Goal: Find specific page/section: Find specific page/section

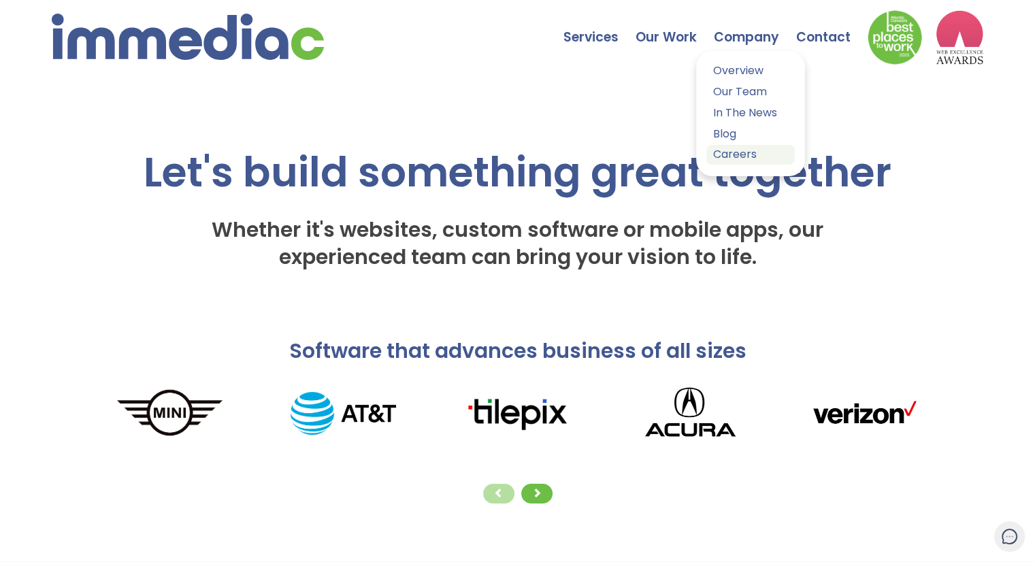
click at [747, 154] on link "Careers" at bounding box center [750, 155] width 88 height 20
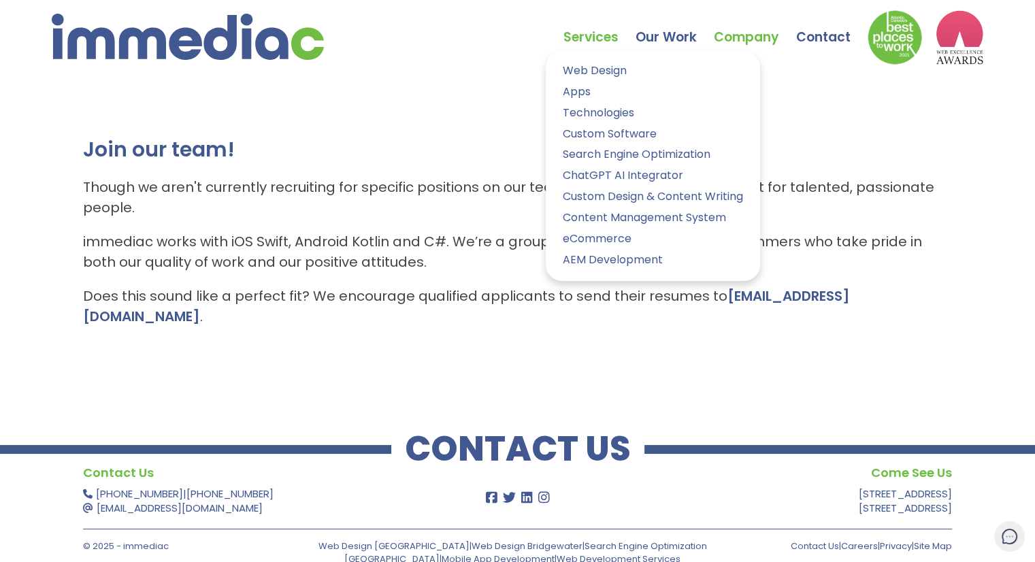
click at [606, 38] on link "Services" at bounding box center [600, 27] width 72 height 48
click at [657, 31] on link "Our Work" at bounding box center [675, 27] width 78 height 48
